Goal: Find contact information: Obtain details needed to contact an individual or organization

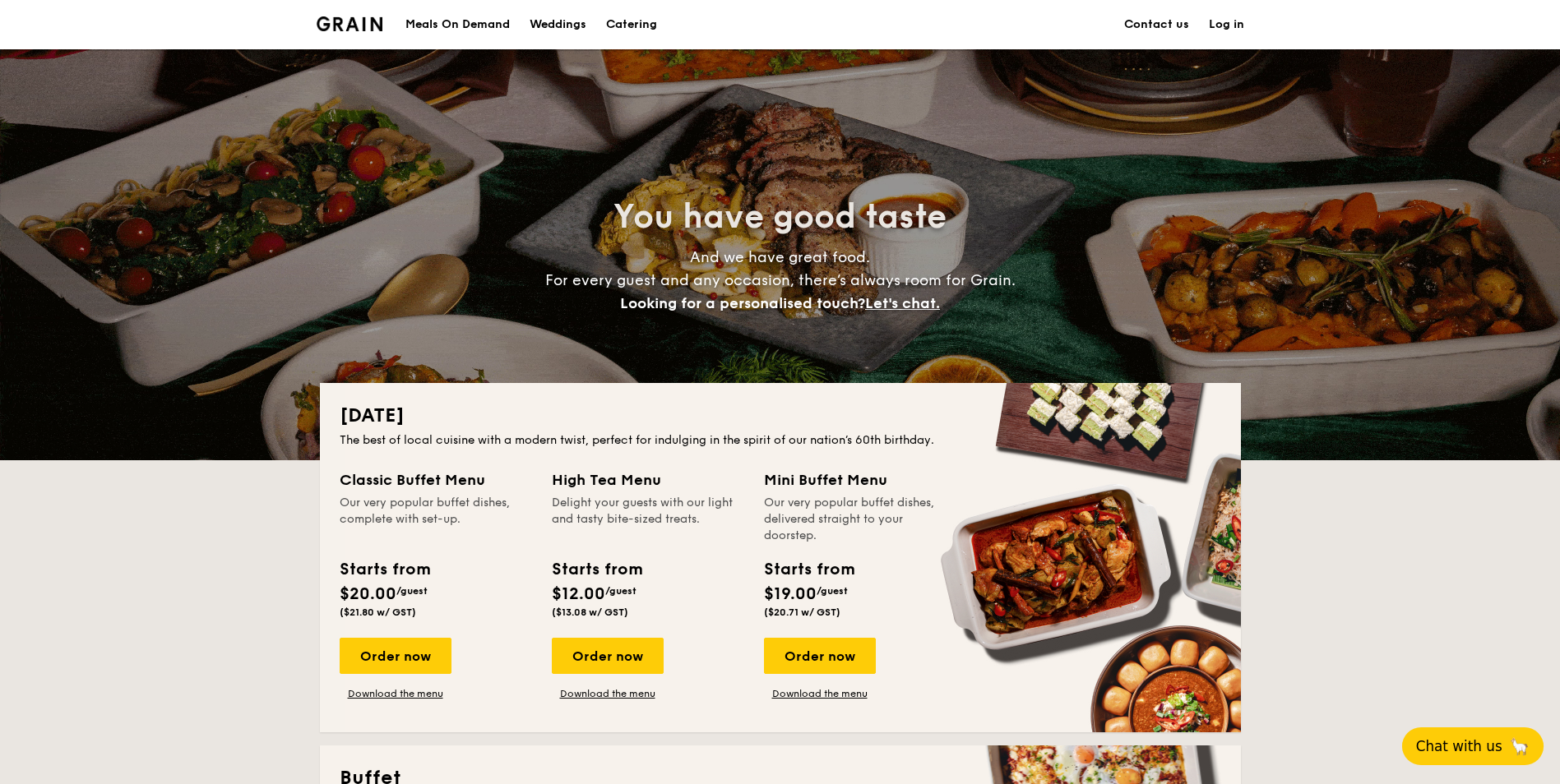
click at [1498, 745] on span "Chat with us" at bounding box center [1459, 747] width 86 height 17
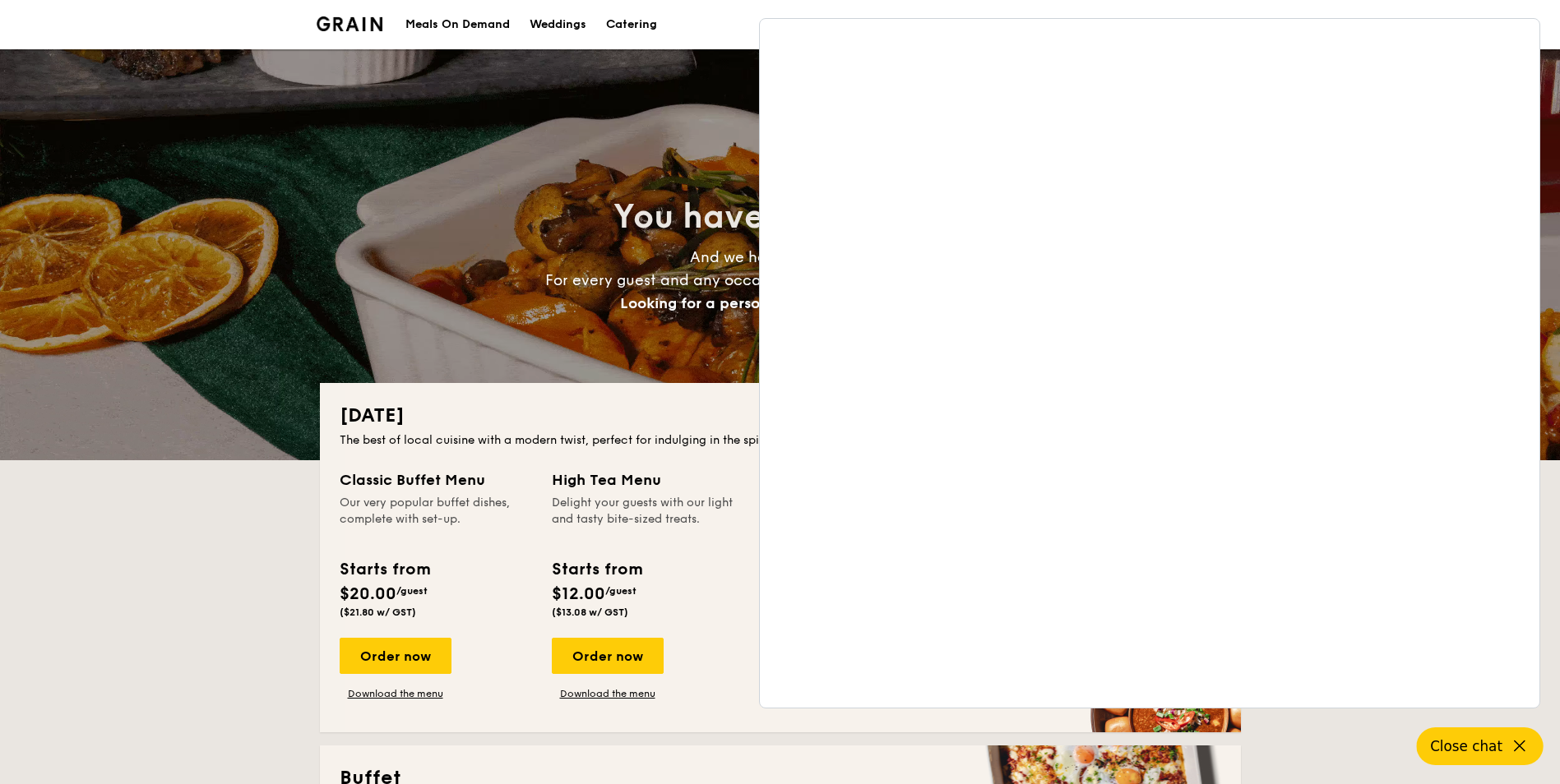
click at [561, 161] on div "You have good taste And we have great food. For every guest and any occasion, t…" at bounding box center [780, 254] width 921 height 411
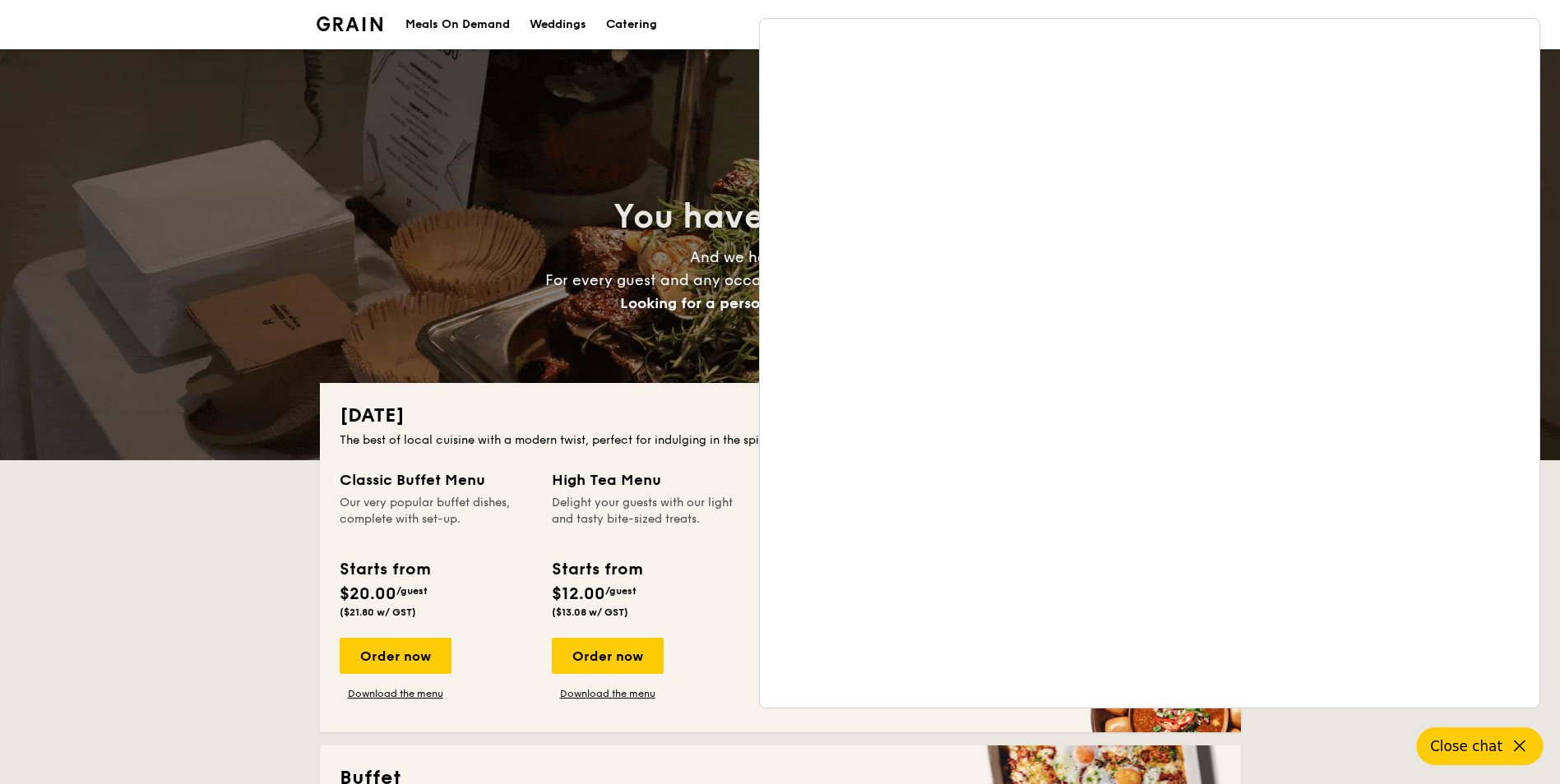
click at [590, 102] on div "You have good taste And we have great food. For every guest and any occasion, t…" at bounding box center [780, 254] width 921 height 411
click at [1484, 757] on button "Close chat" at bounding box center [1480, 746] width 126 height 38
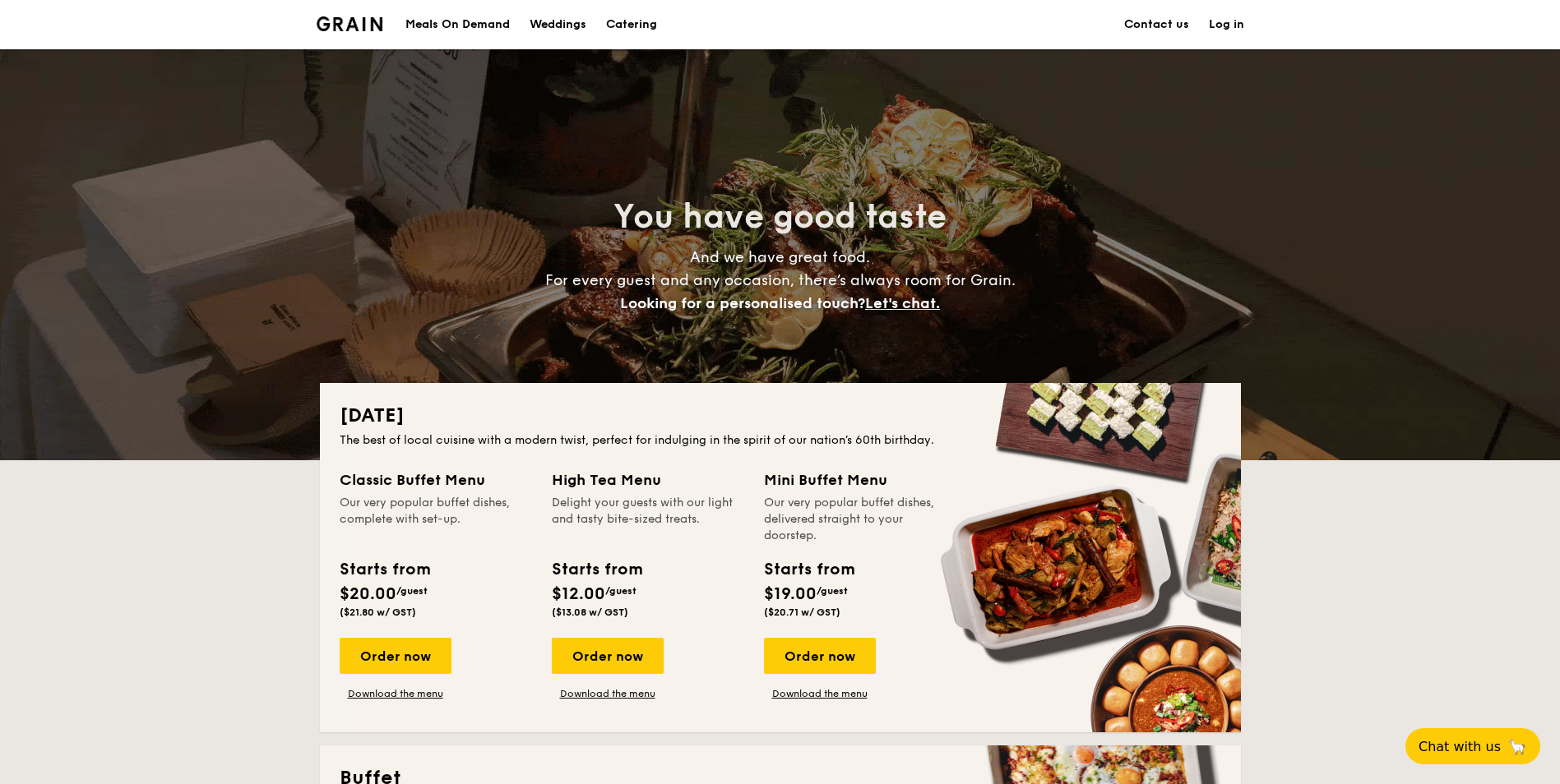
click at [1164, 36] on link "Contact us" at bounding box center [1156, 24] width 65 height 49
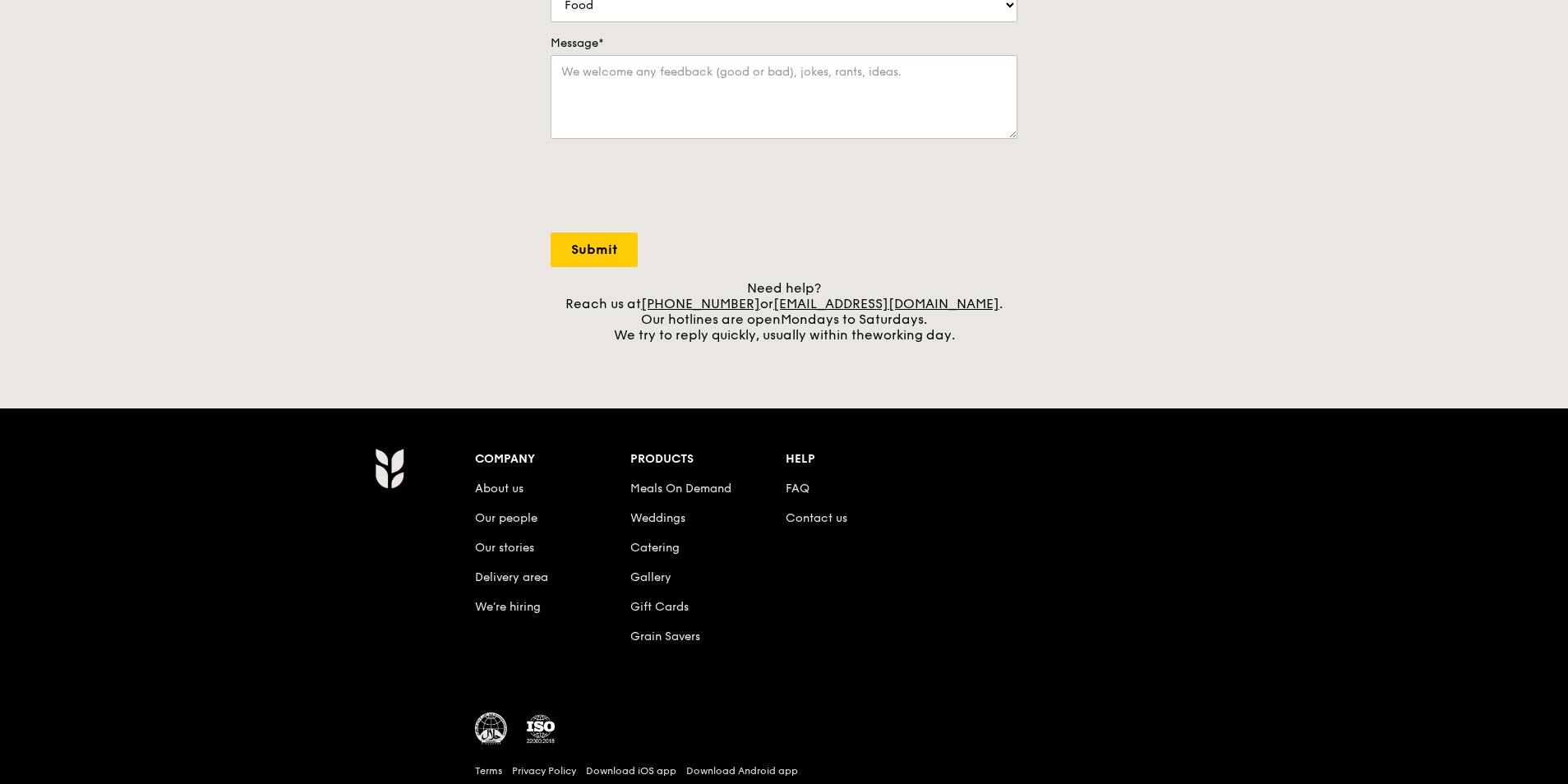
scroll to position [541, 0]
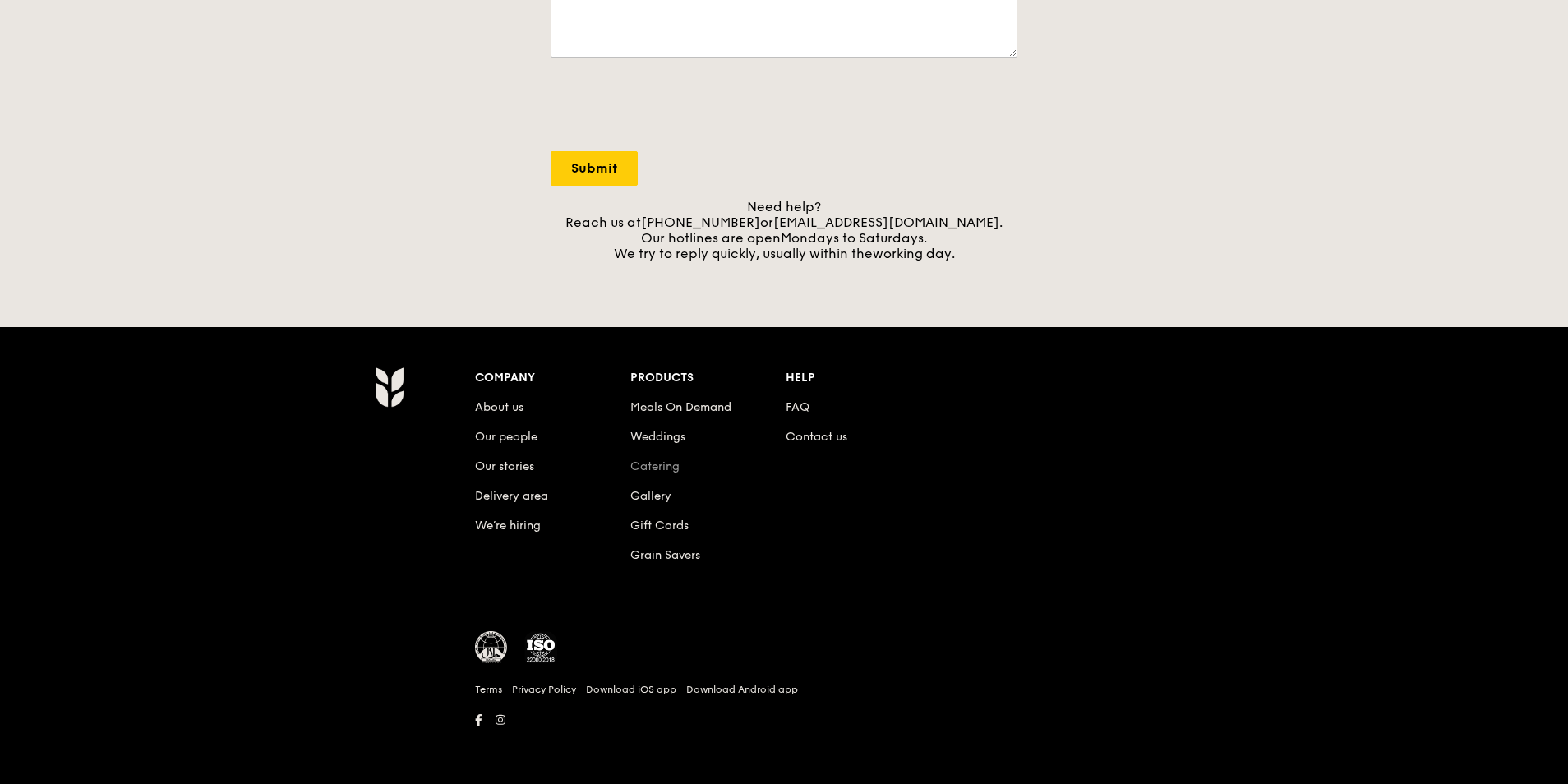
click at [662, 467] on link "Catering" at bounding box center [655, 466] width 49 height 14
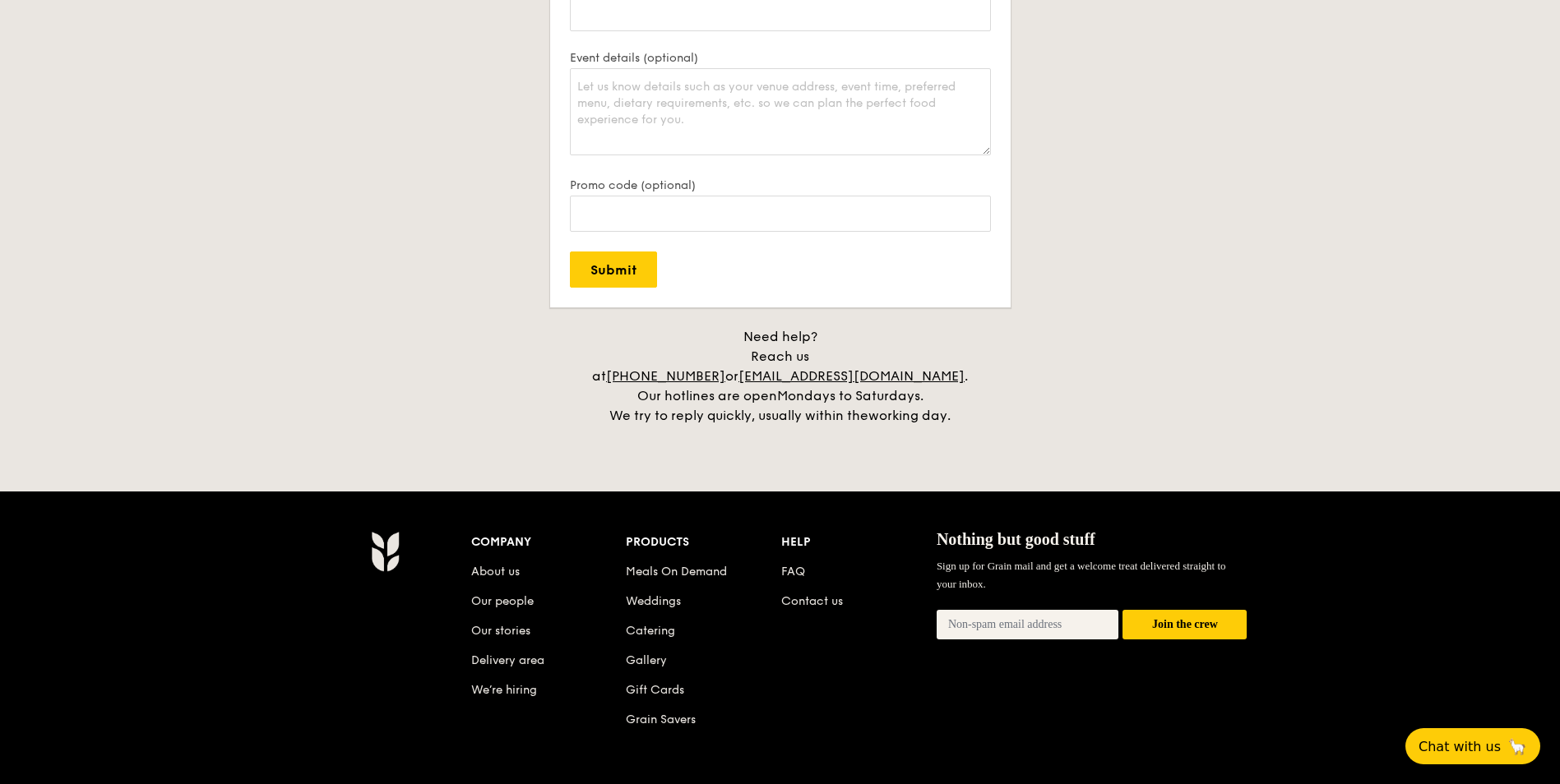
scroll to position [3535, 0]
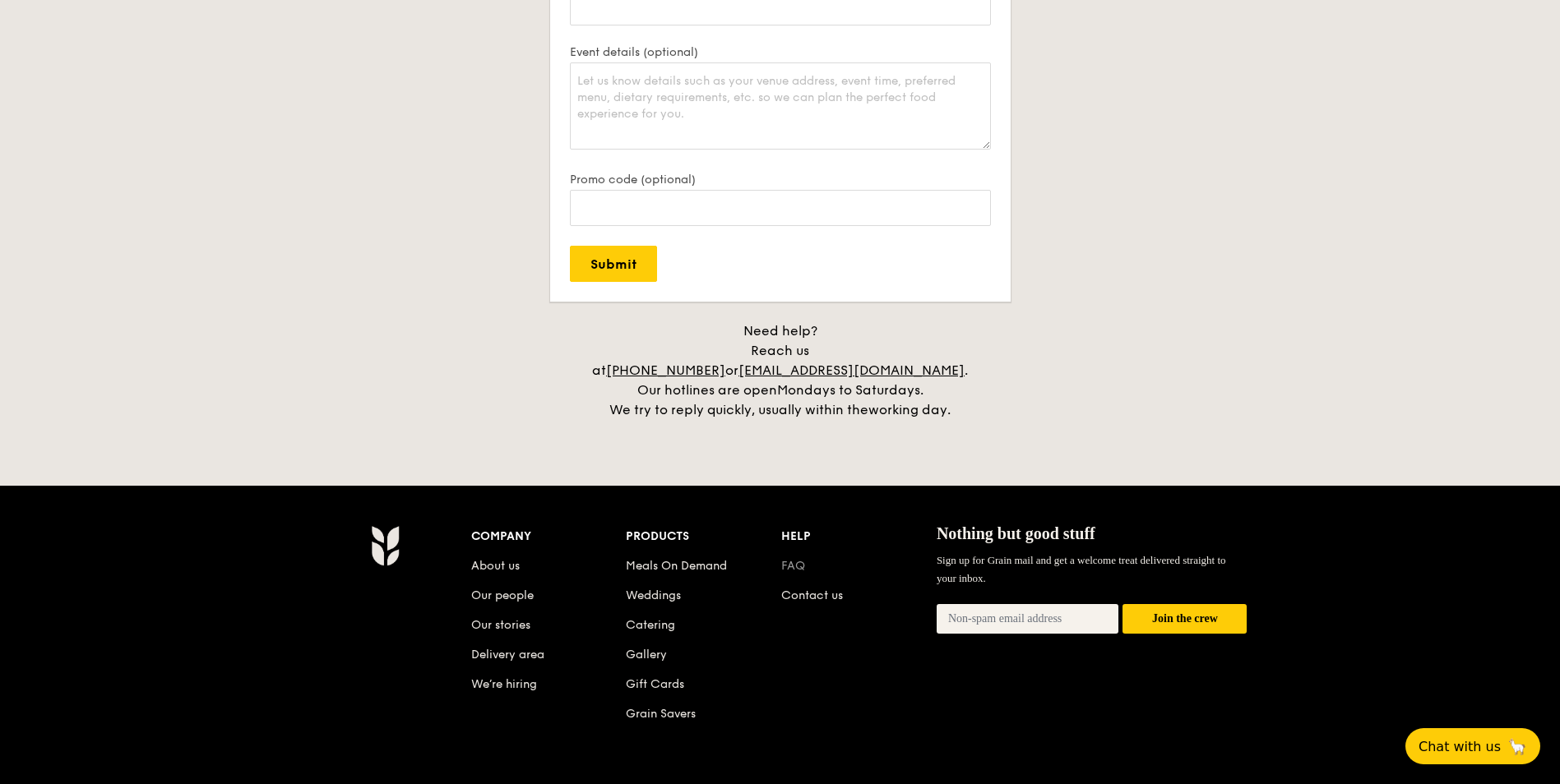
click at [791, 559] on link "FAQ" at bounding box center [793, 566] width 24 height 14
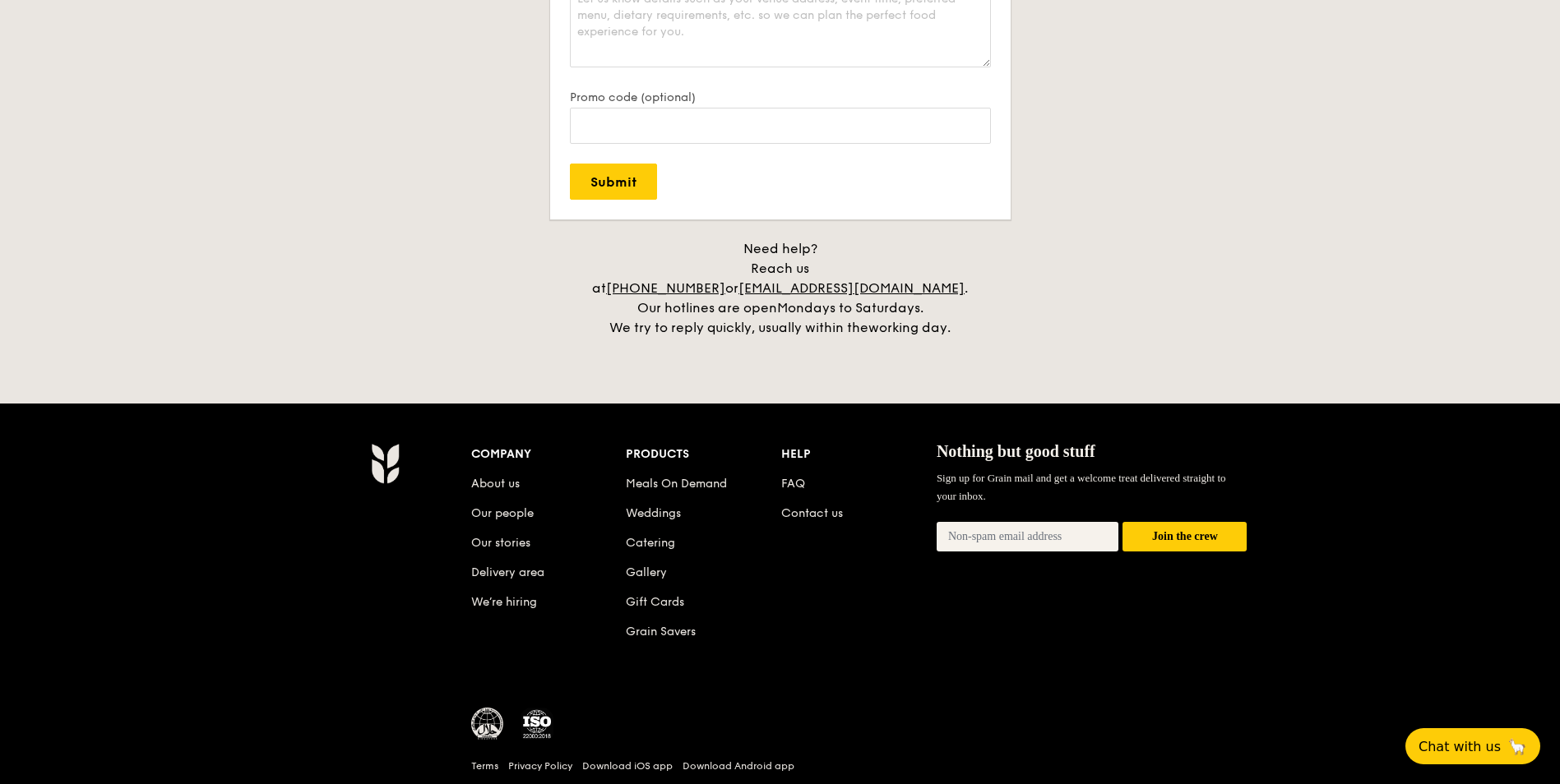
click at [793, 466] on li "FAQ" at bounding box center [858, 481] width 155 height 30
click at [793, 477] on link "FAQ" at bounding box center [793, 483] width 24 height 14
drag, startPoint x: 793, startPoint y: 269, endPoint x: 1038, endPoint y: 264, distance: 245.1
click at [1038, 264] on h4 "Need help? Reach us at +65 3163 5335 or concierge@grain.com.sg . Our hotlines a…" at bounding box center [780, 289] width 921 height 98
drag, startPoint x: 1038, startPoint y: 264, endPoint x: 909, endPoint y: 266, distance: 129.0
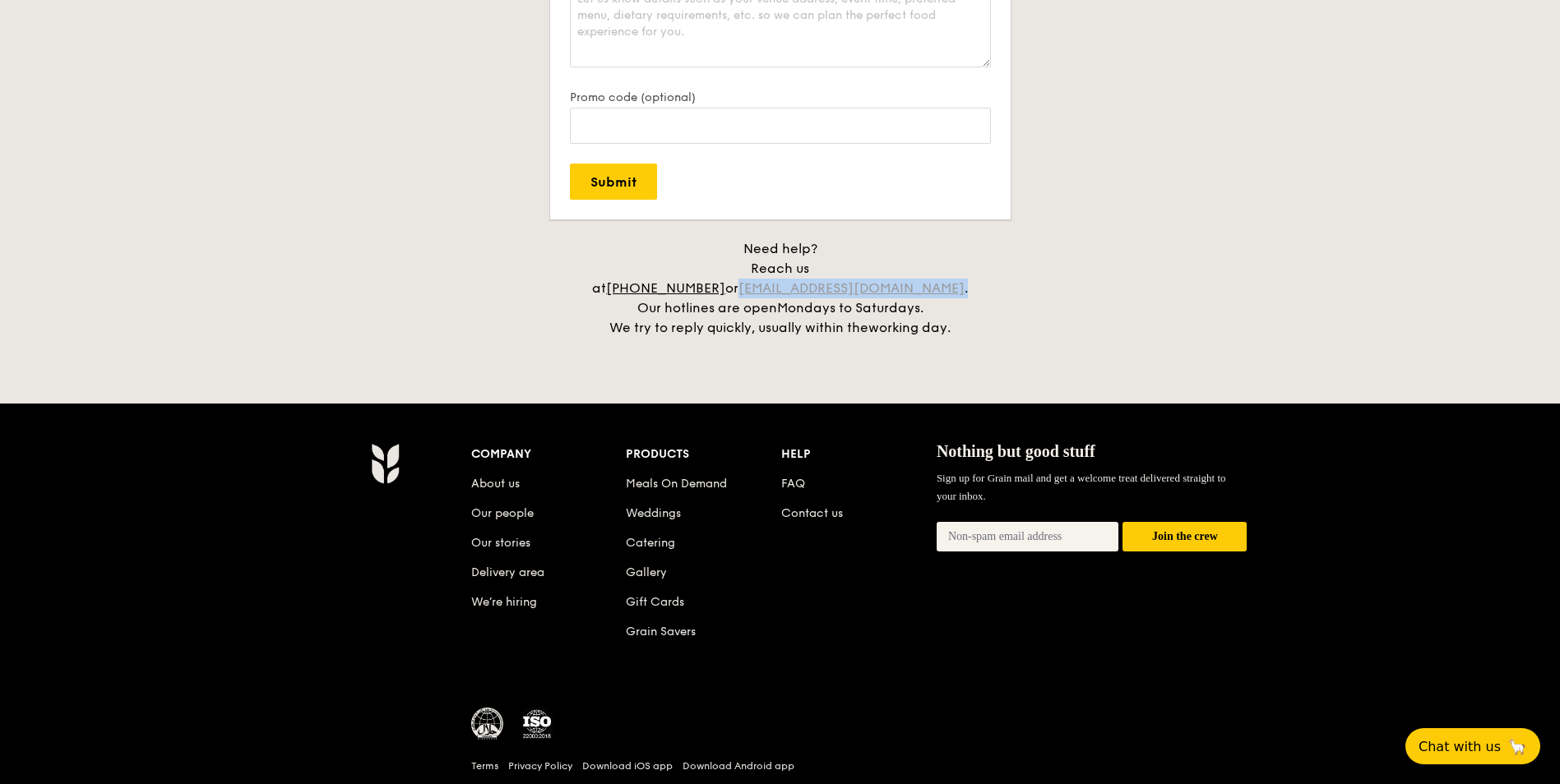
copy div "concierge@grain.com.sg ."
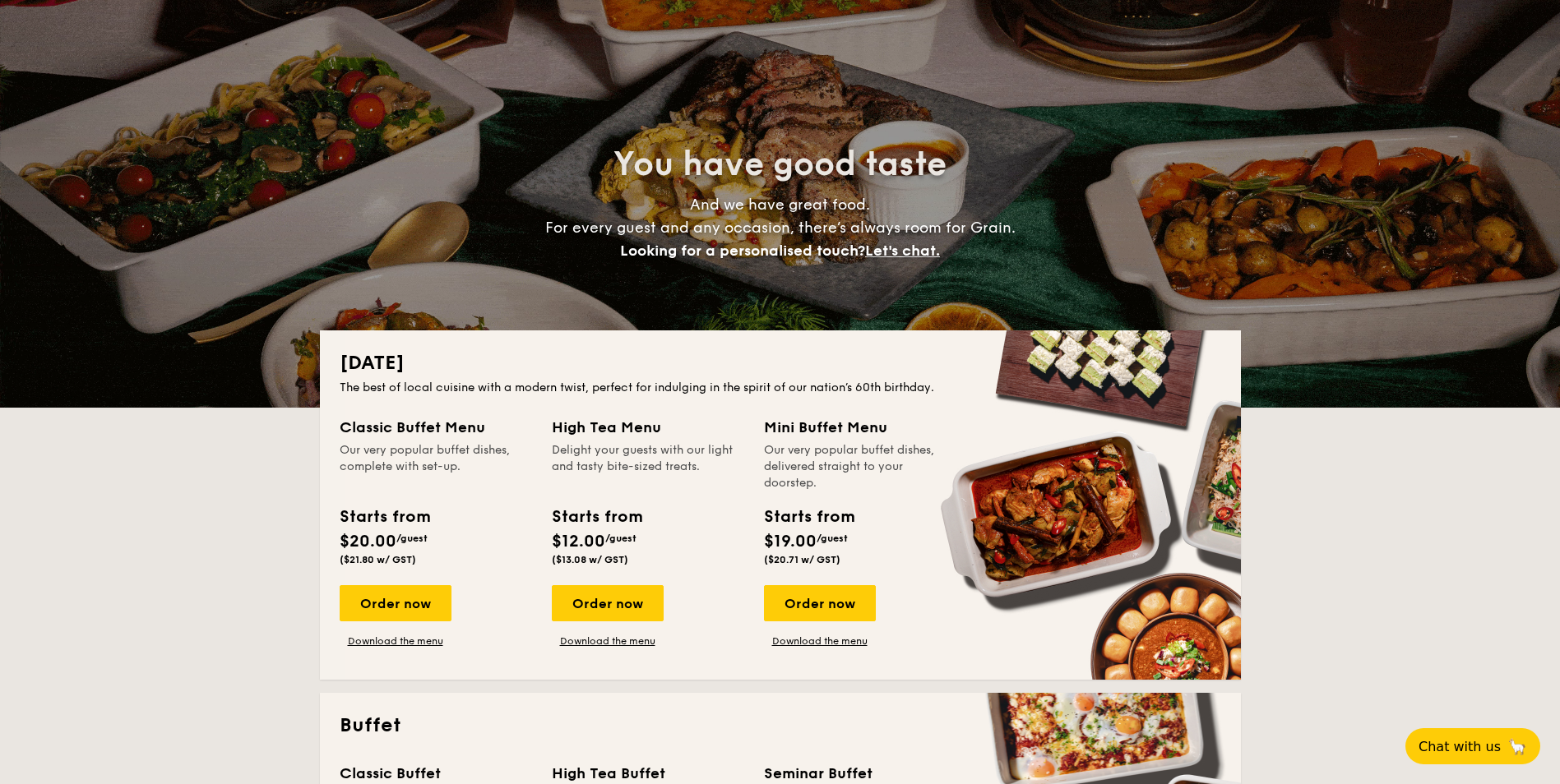
scroll to position [0, 0]
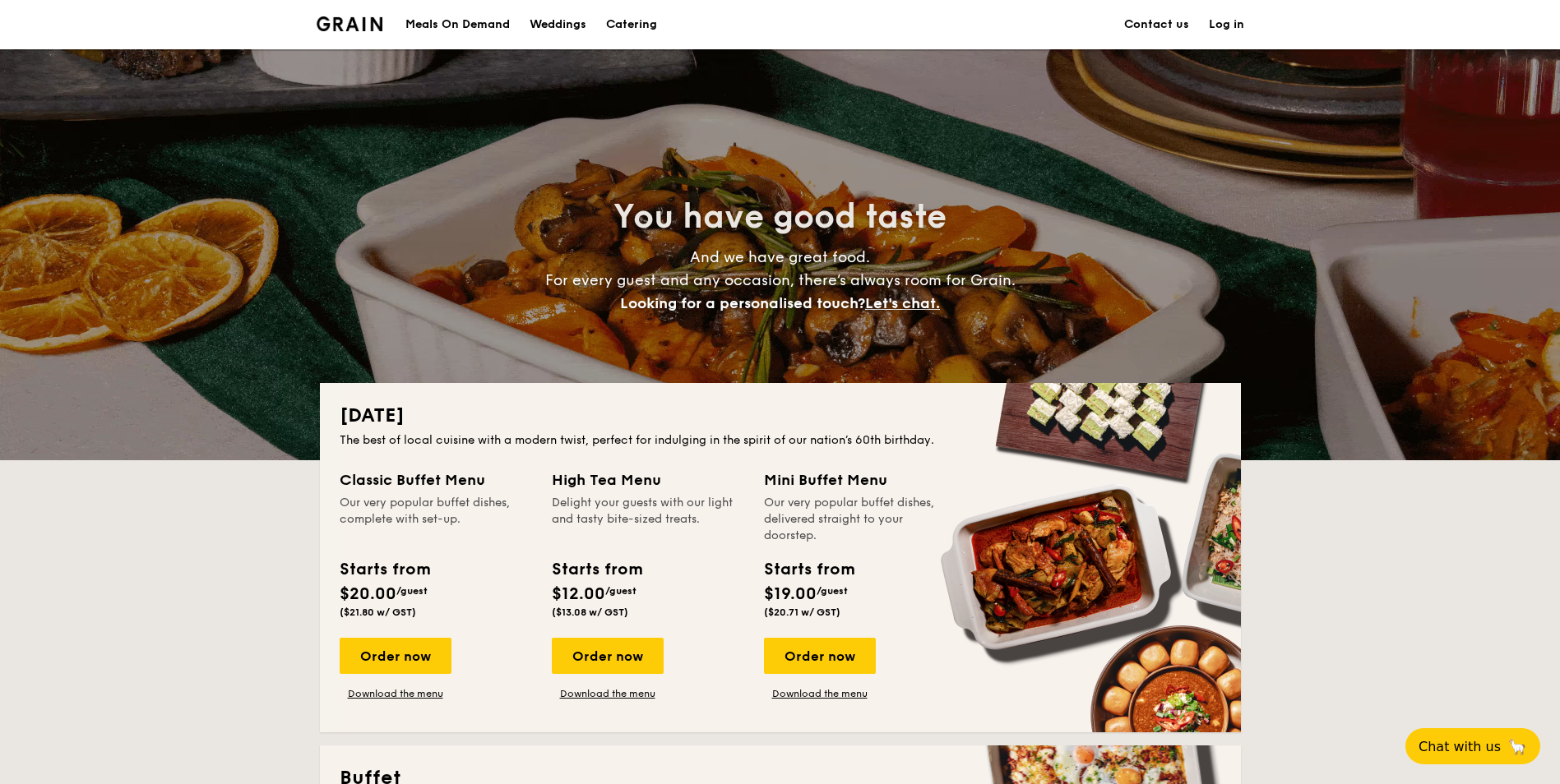
click at [1155, 25] on link "Contact us" at bounding box center [1156, 24] width 65 height 49
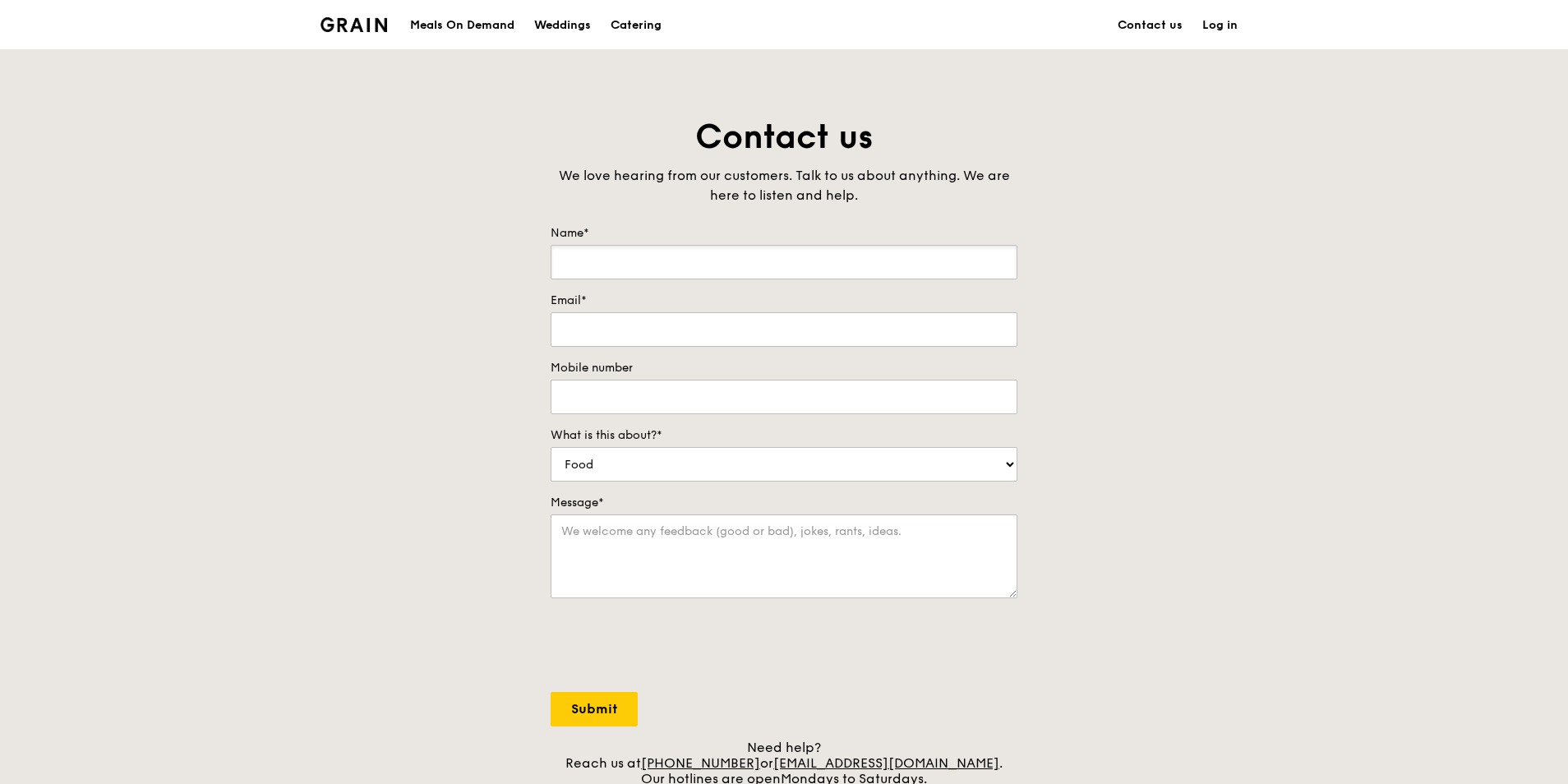
click at [759, 275] on input "Name*" at bounding box center [784, 262] width 466 height 34
click at [916, 533] on textarea "Message*" at bounding box center [784, 557] width 466 height 84
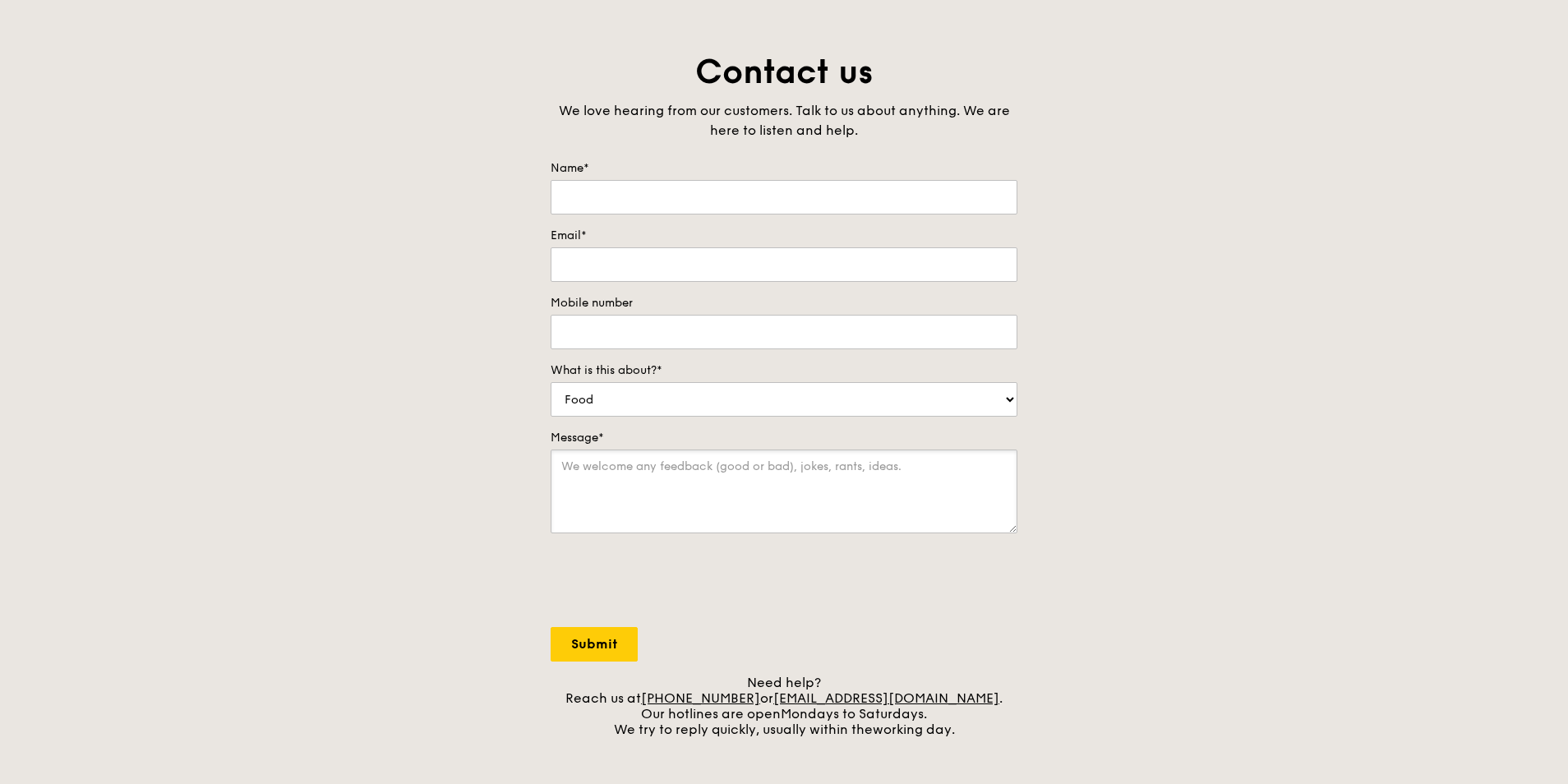
scroll to position [83, 0]
